Goal: Complete application form: Complete application form

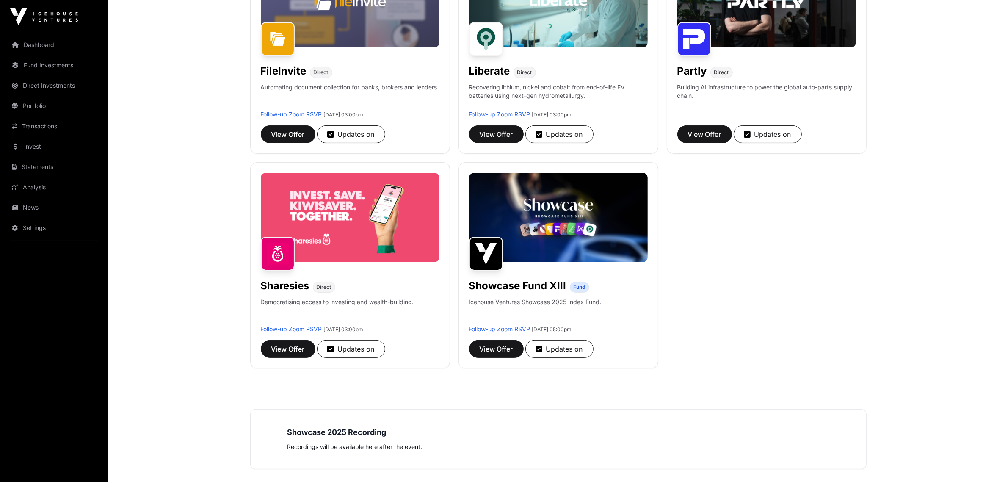
scroll to position [206, 0]
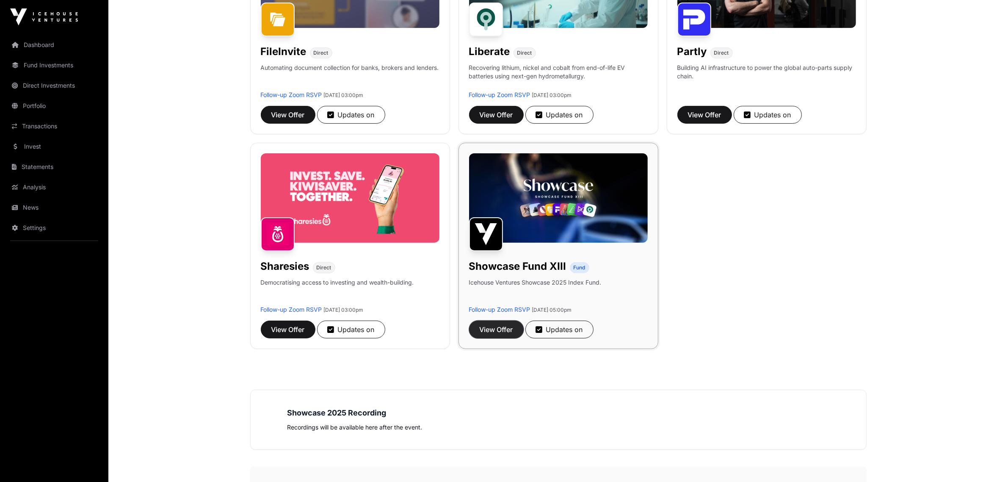
click at [492, 331] on span "View Offer" at bounding box center [496, 329] width 33 height 10
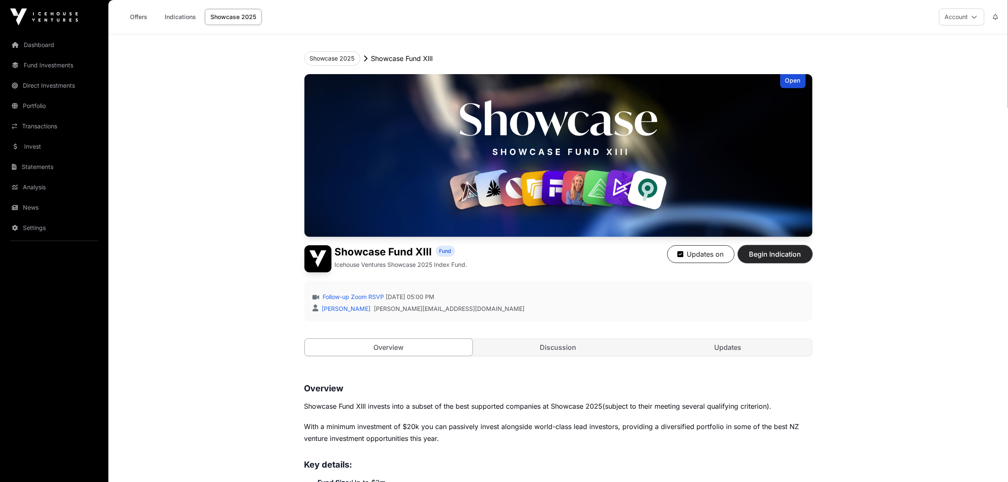
click at [766, 250] on span "Begin Indication" at bounding box center [775, 254] width 53 height 10
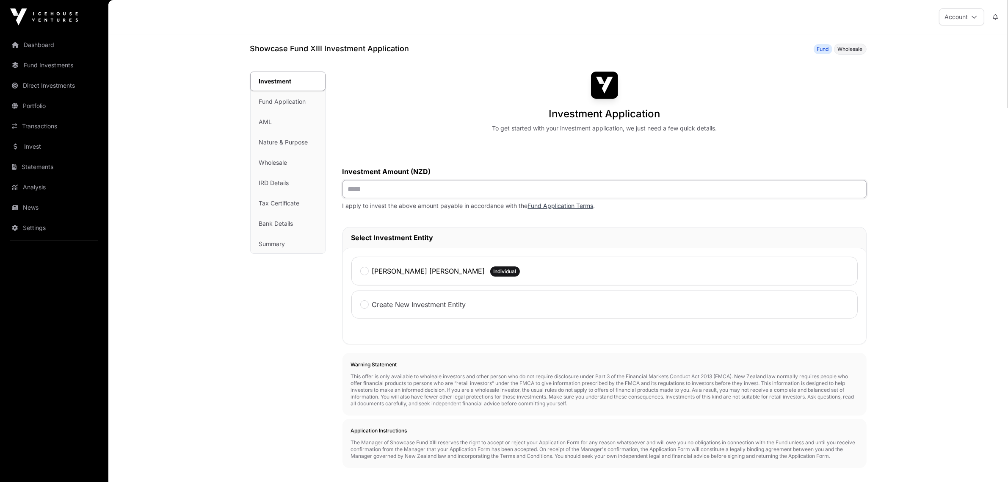
click at [420, 185] on input "text" at bounding box center [605, 189] width 524 height 18
type input "*******"
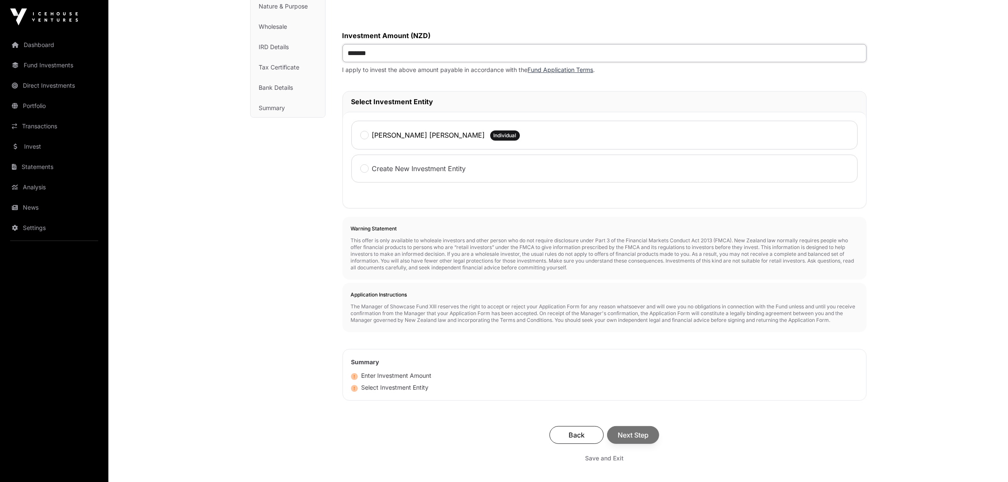
scroll to position [187, 0]
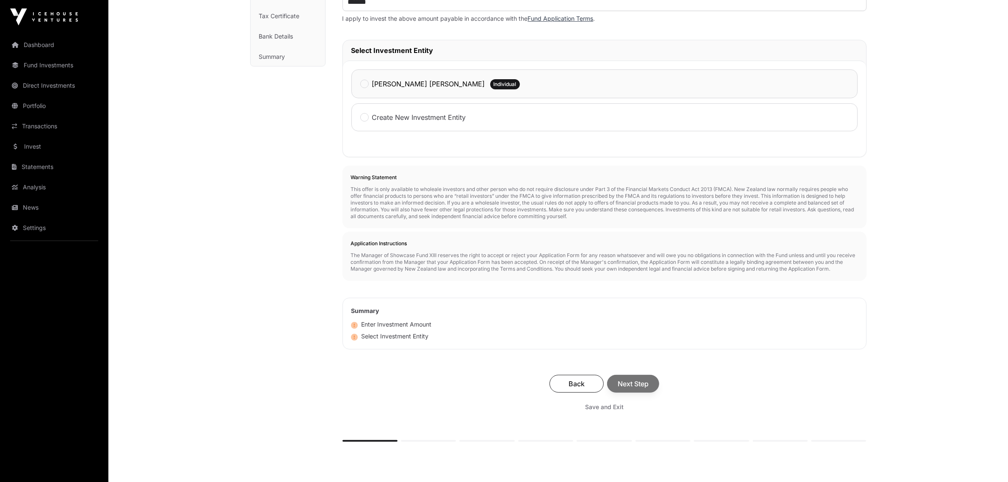
click at [369, 84] on div "[PERSON_NAME] [PERSON_NAME]" at bounding box center [422, 83] width 125 height 11
click at [636, 387] on span "Next Step" at bounding box center [633, 384] width 31 height 10
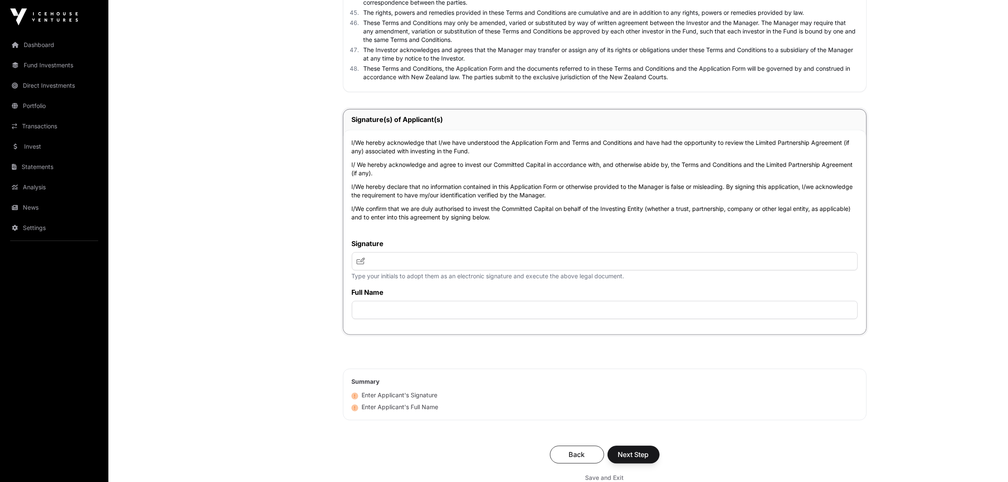
scroll to position [2655, 0]
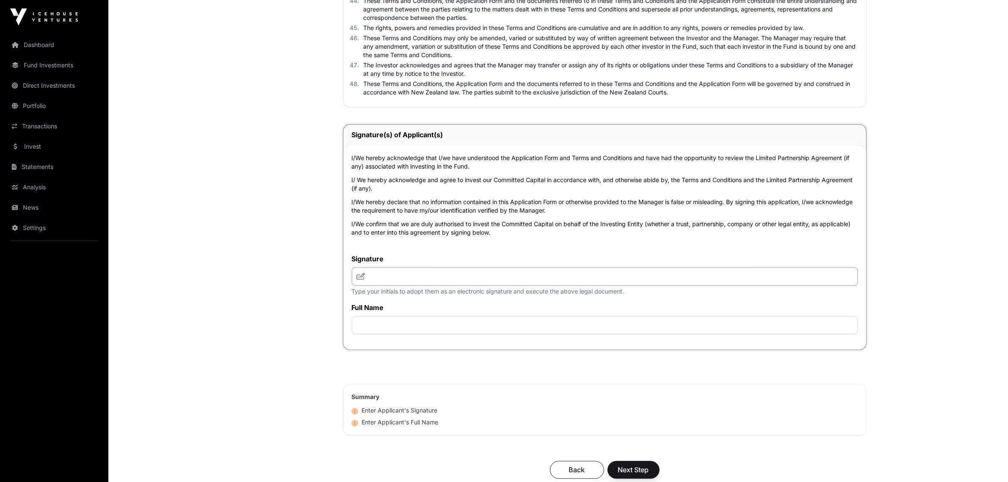
click at [443, 277] on input "text" at bounding box center [605, 276] width 506 height 18
type input "***"
click at [446, 322] on input "text" at bounding box center [605, 325] width 506 height 18
type input "**********"
click at [639, 473] on span "Next Step" at bounding box center [633, 470] width 31 height 10
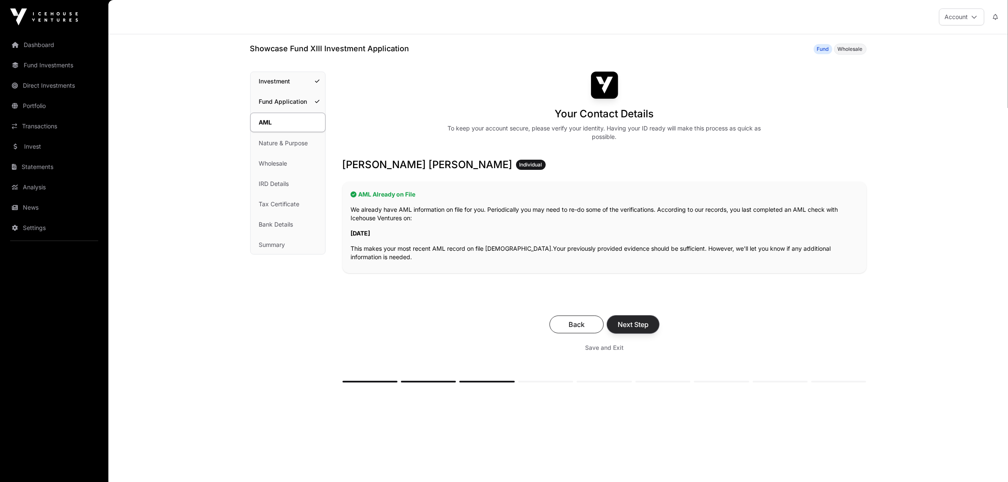
click at [638, 323] on span "Next Step" at bounding box center [633, 324] width 31 height 10
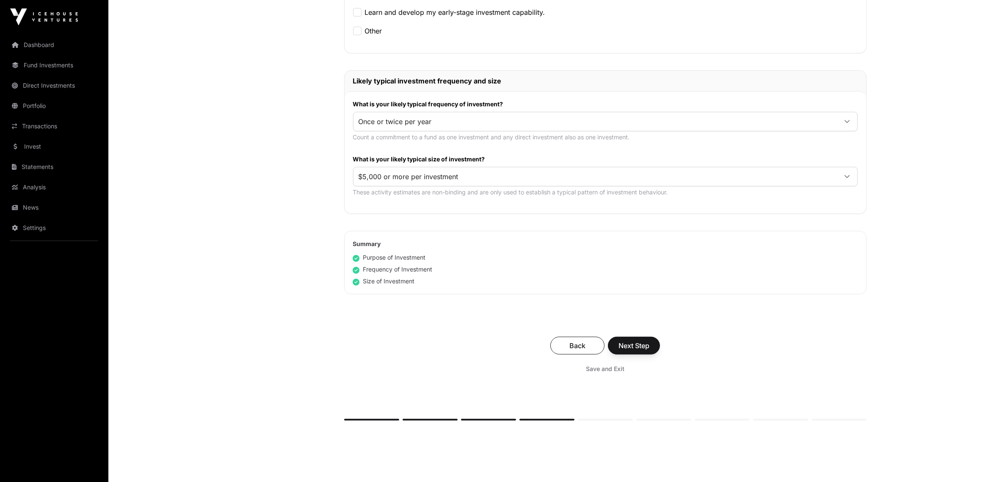
scroll to position [361, 0]
click at [640, 343] on span "Next Step" at bounding box center [634, 345] width 31 height 10
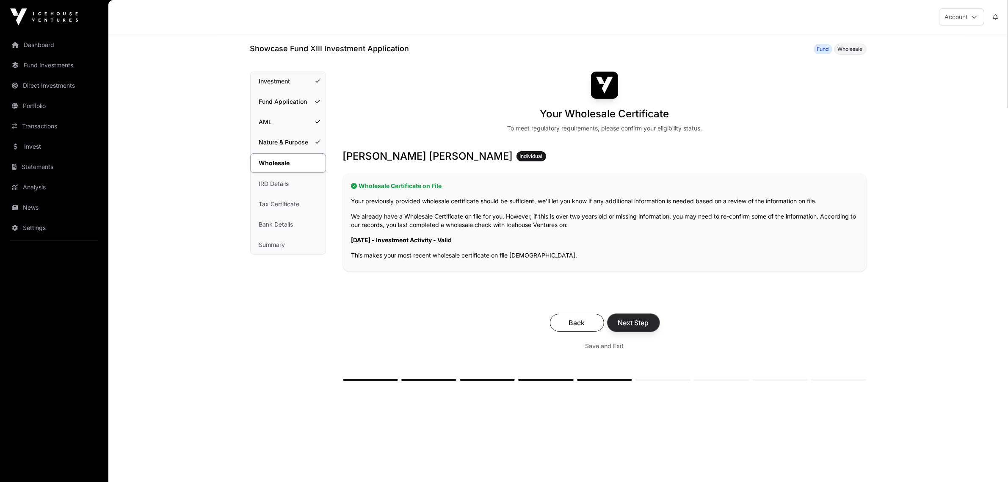
click at [633, 320] on span "Next Step" at bounding box center [633, 323] width 31 height 10
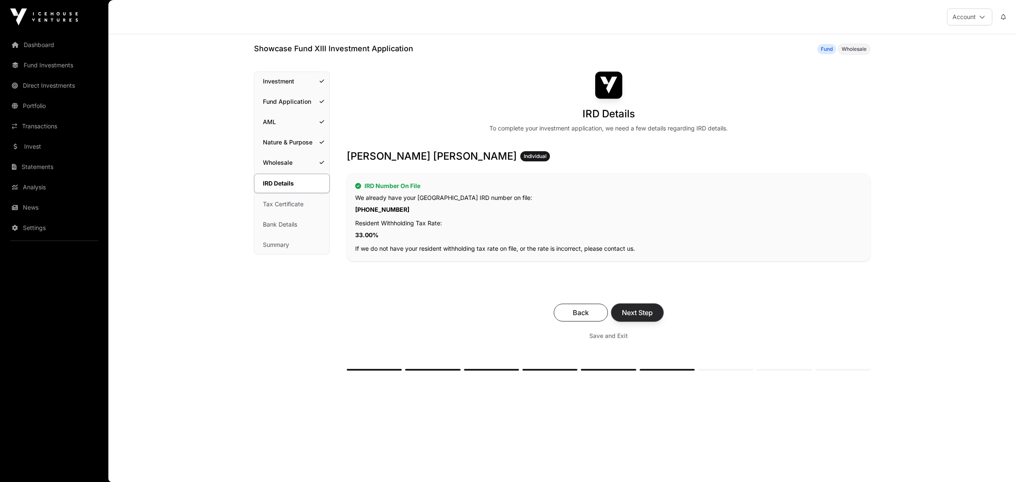
click at [645, 308] on span "Next Step" at bounding box center [637, 312] width 31 height 10
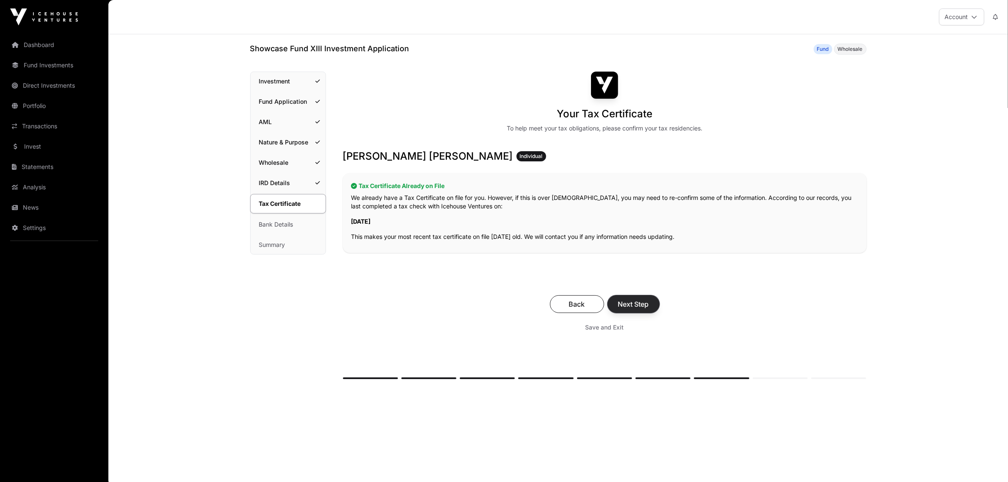
click at [642, 300] on span "Next Step" at bounding box center [633, 304] width 31 height 10
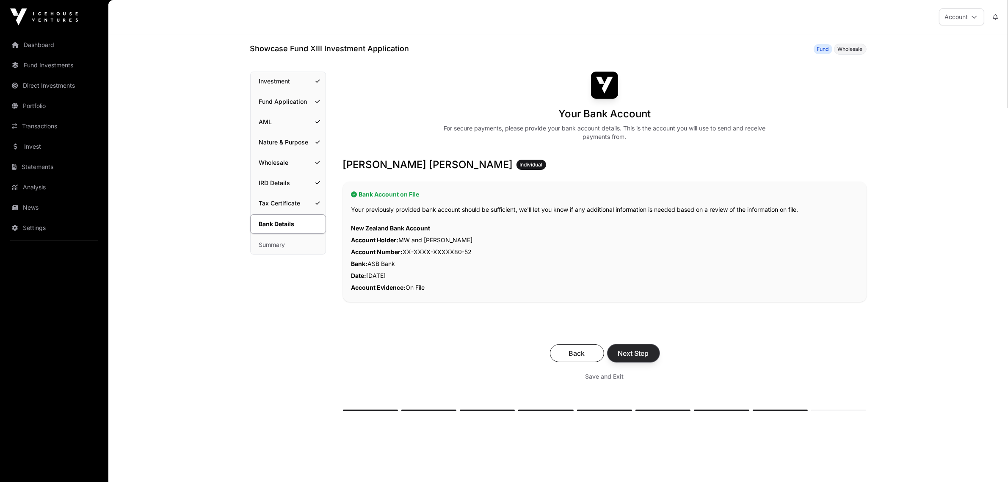
click at [636, 349] on span "Next Step" at bounding box center [633, 353] width 31 height 10
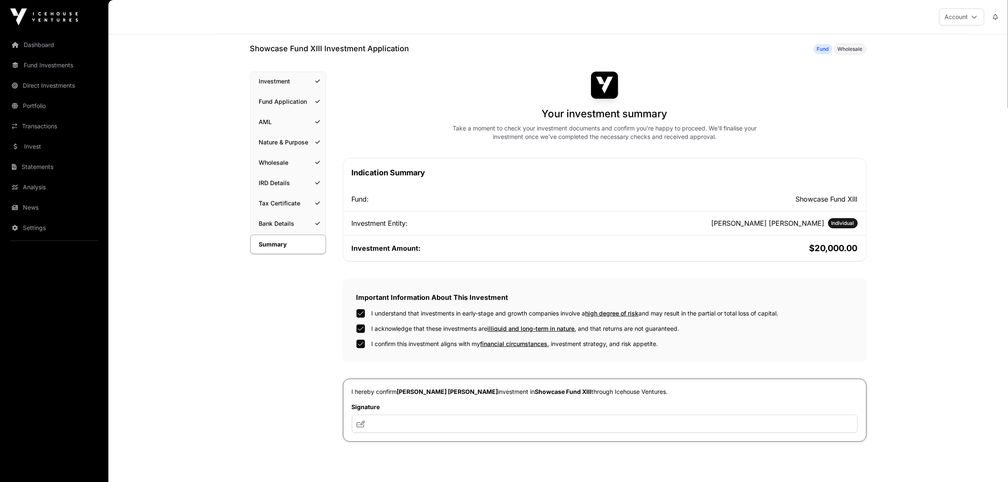
click at [456, 411] on label "Signature" at bounding box center [605, 407] width 506 height 8
click at [453, 423] on input "text" at bounding box center [605, 424] width 506 height 18
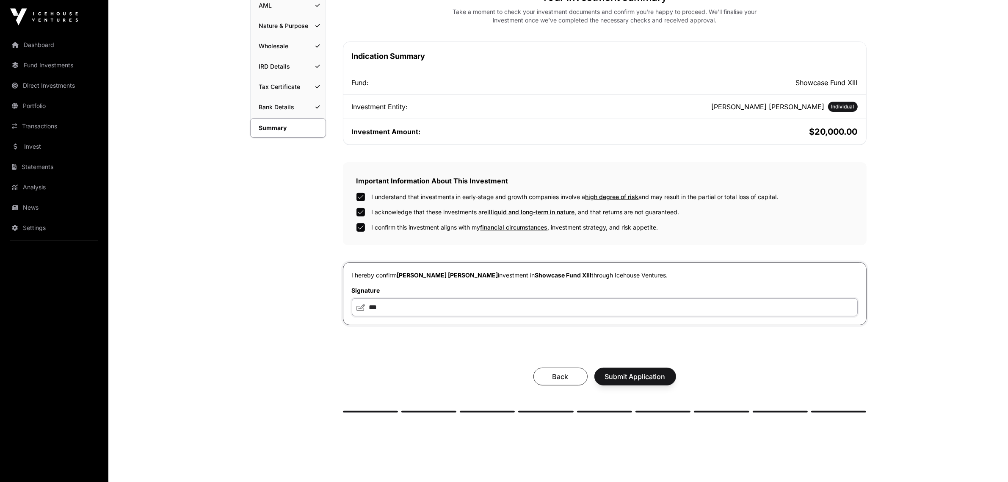
scroll to position [121, 0]
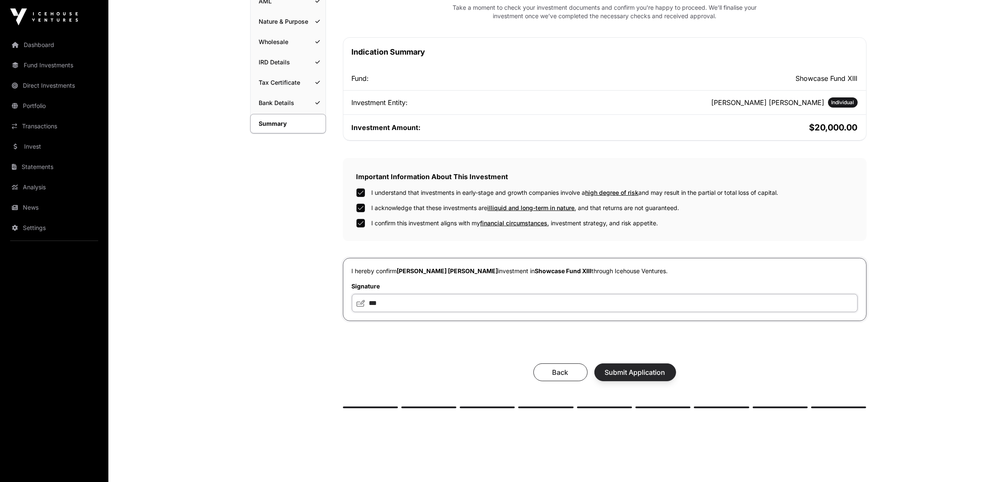
type input "***"
click at [630, 369] on span "Submit Application" at bounding box center [635, 372] width 61 height 10
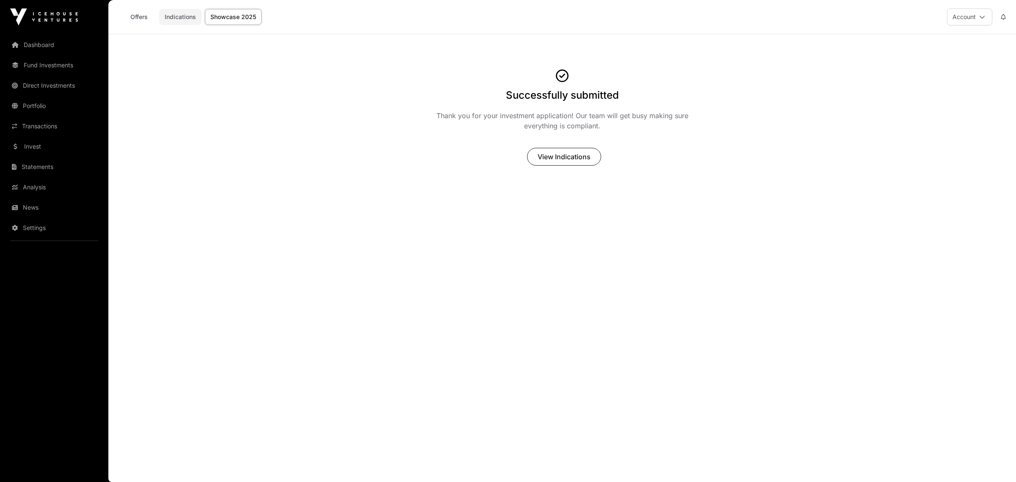
click at [182, 17] on link "Indications" at bounding box center [180, 17] width 42 height 16
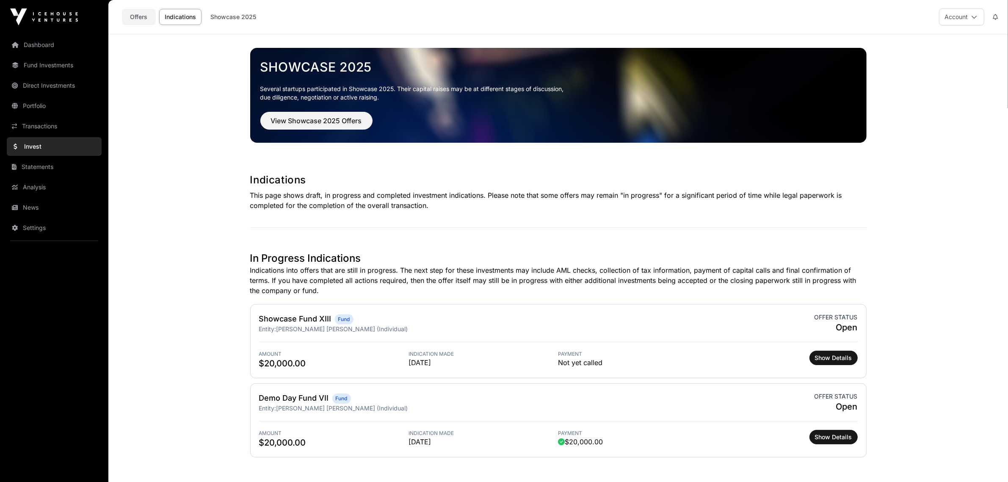
click at [142, 16] on link "Offers" at bounding box center [139, 17] width 34 height 16
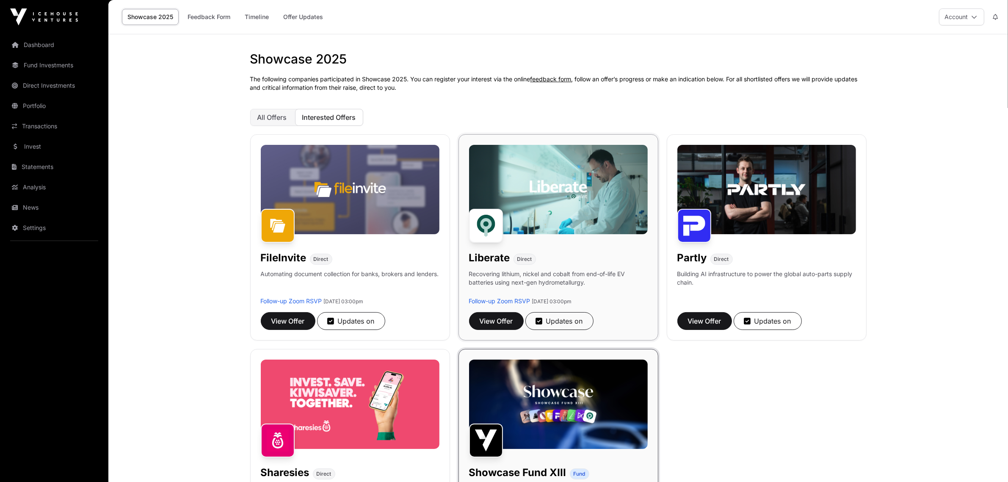
click at [606, 250] on div "Liberate Direct" at bounding box center [558, 256] width 179 height 17
click at [513, 321] on span "View Offer" at bounding box center [496, 321] width 33 height 10
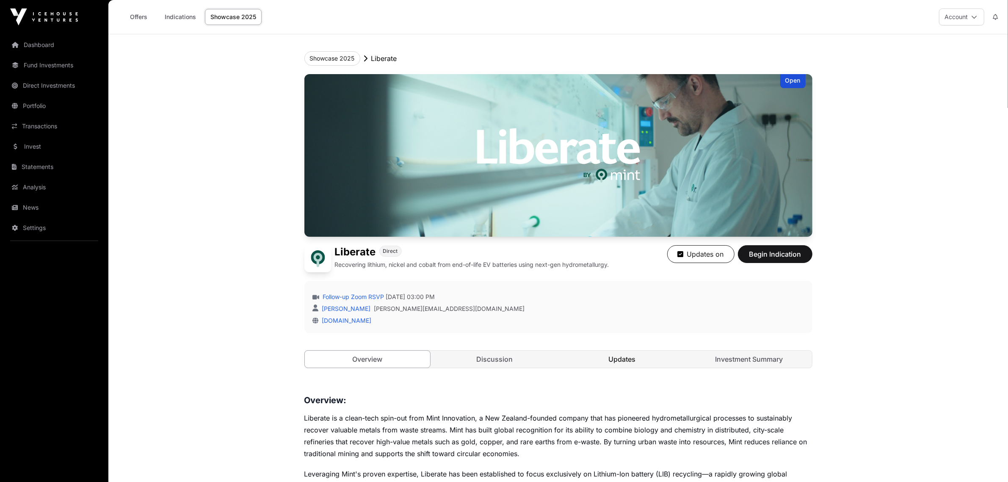
click at [624, 358] on link "Updates" at bounding box center [622, 359] width 126 height 17
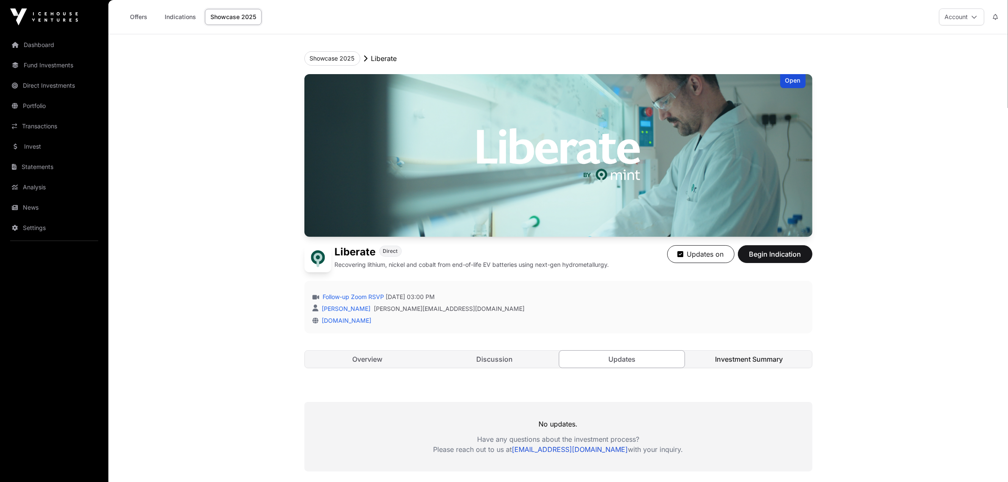
click at [744, 359] on link "Investment Summary" at bounding box center [749, 359] width 126 height 17
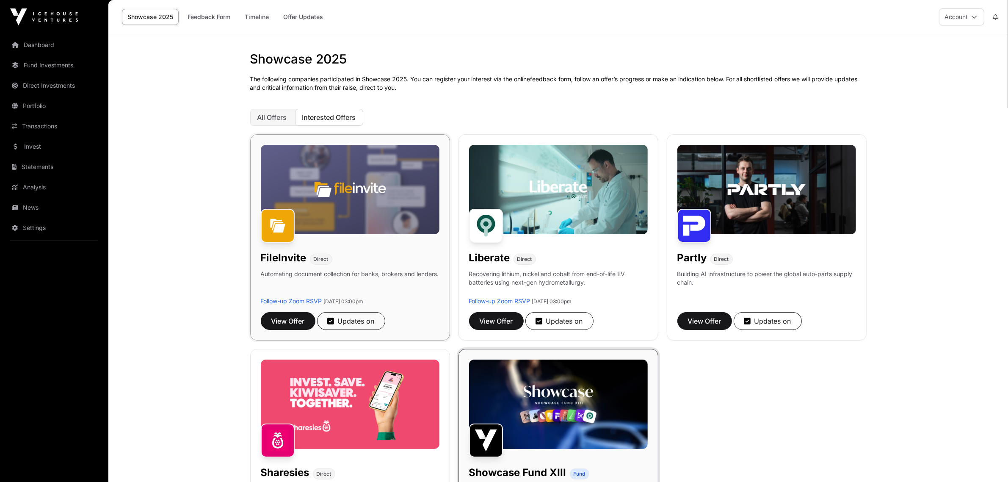
click at [293, 181] on img at bounding box center [350, 189] width 179 height 89
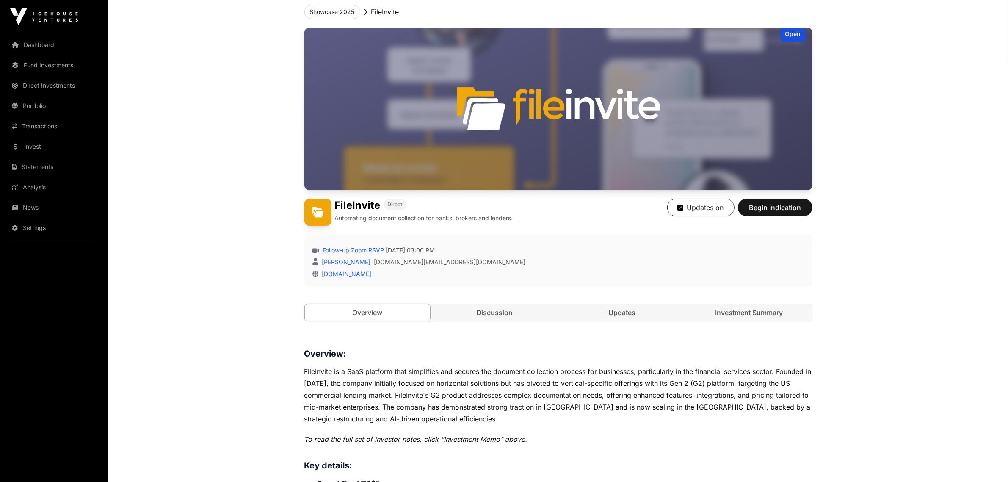
scroll to position [28, 0]
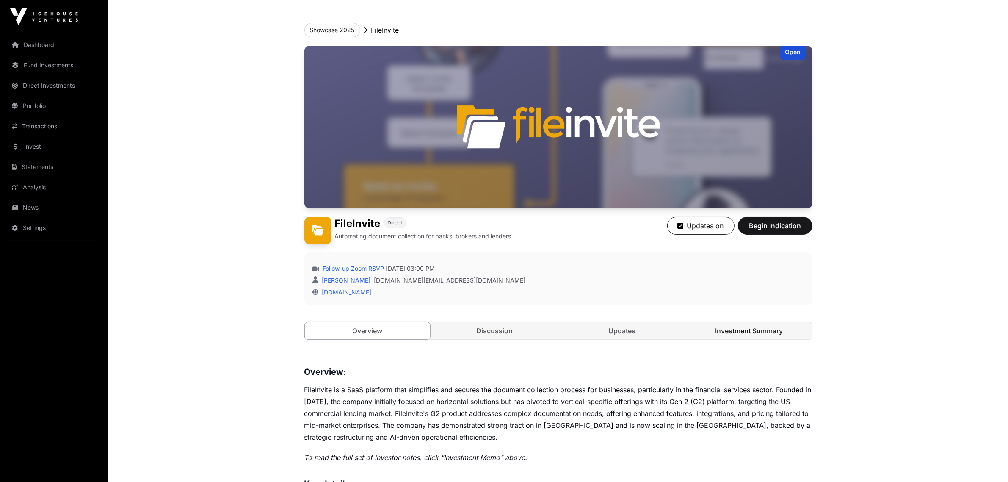
click at [753, 323] on link "Investment Summary" at bounding box center [749, 330] width 126 height 17
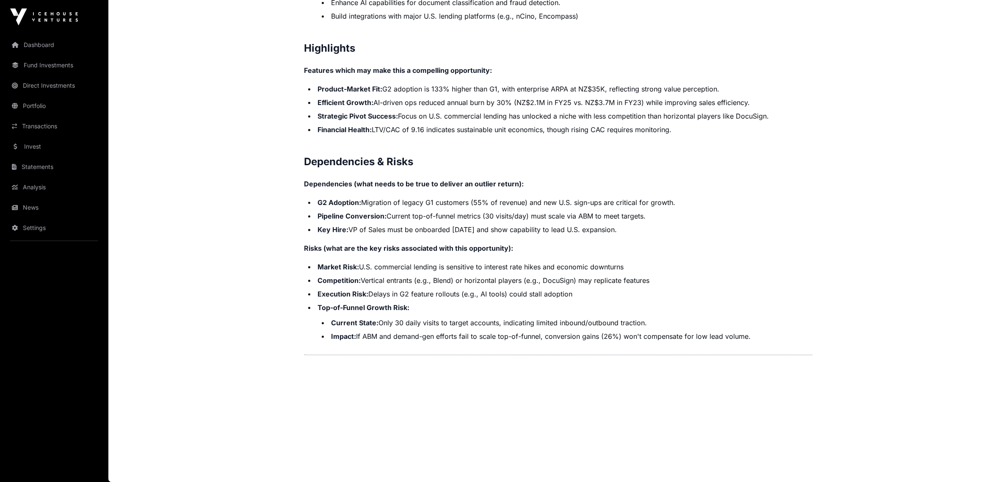
scroll to position [1673, 0]
